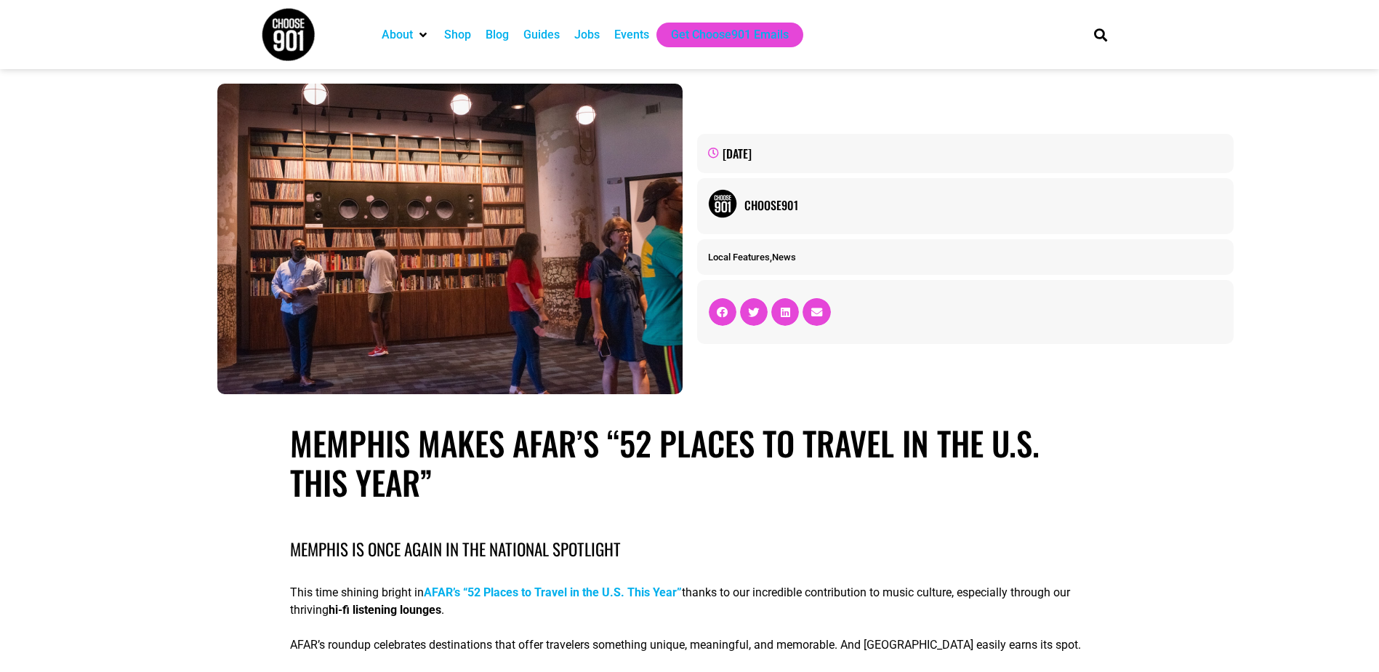
click at [627, 32] on div "Events" at bounding box center [631, 34] width 35 height 17
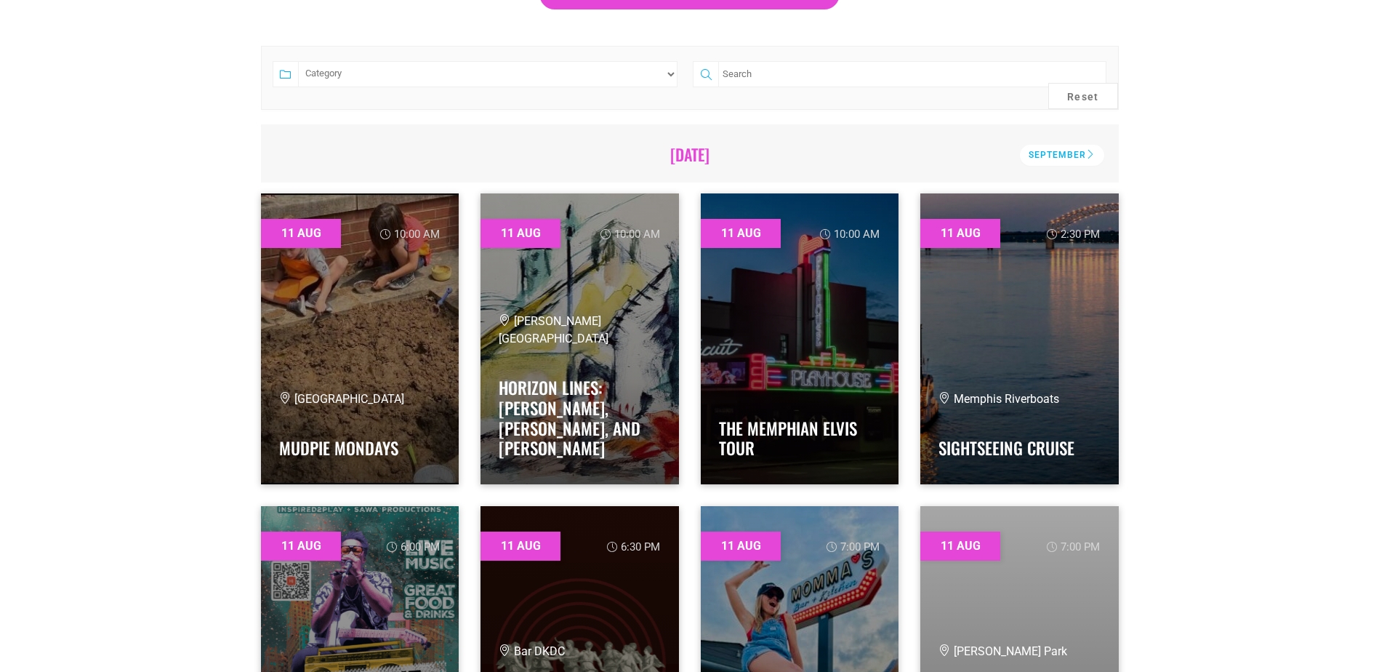
scroll to position [291, 0]
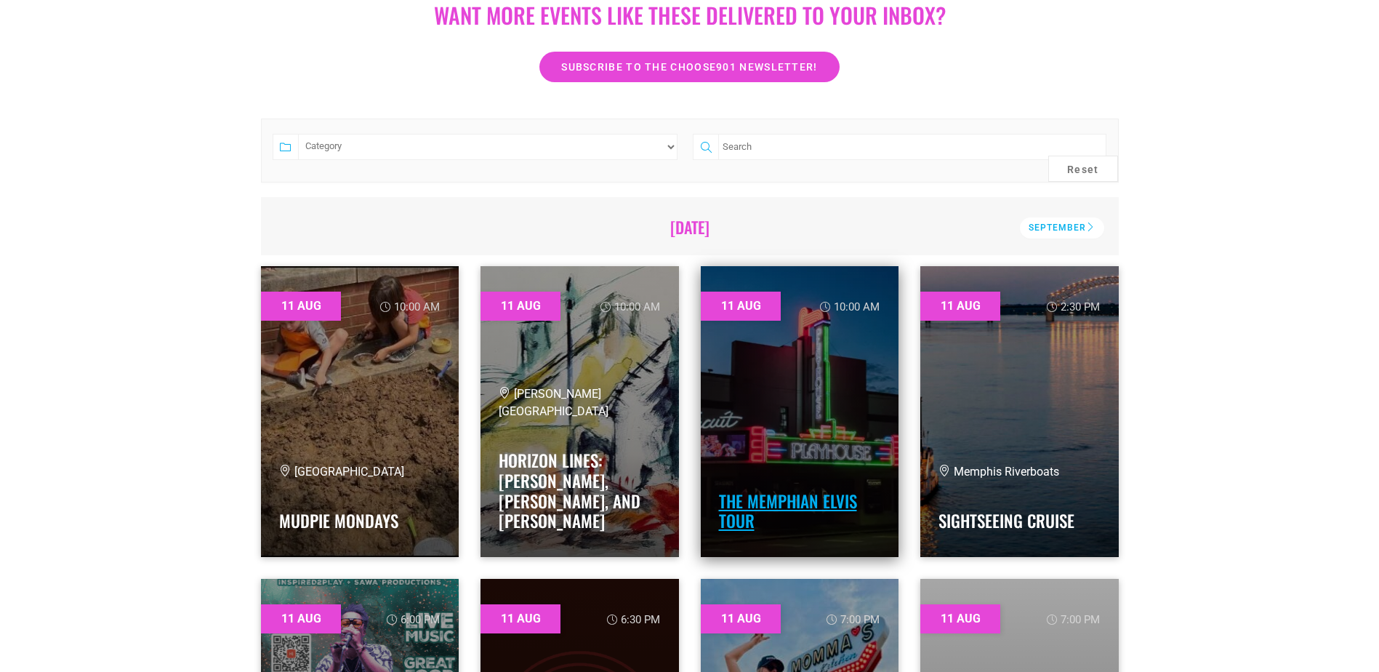
click at [792, 493] on link "THE MEMPHIAN ELVIS TOUR" at bounding box center [788, 511] width 138 height 45
